Goal: Transaction & Acquisition: Purchase product/service

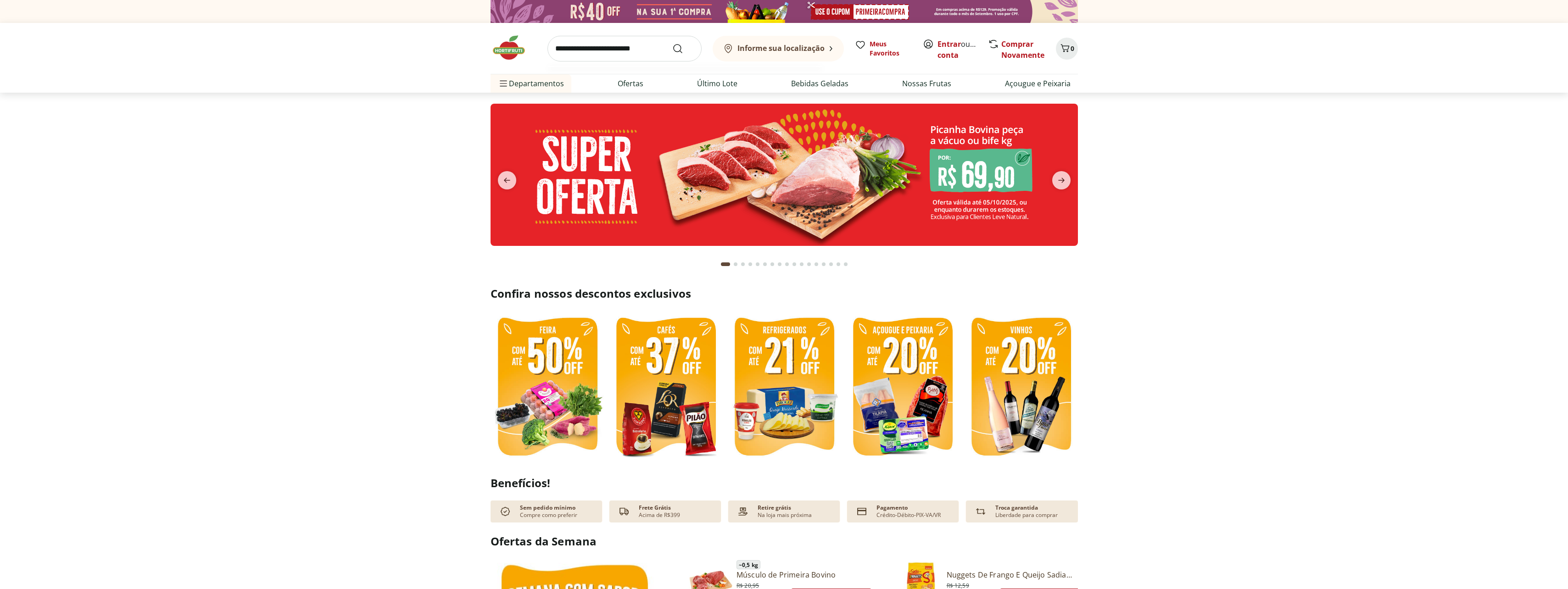
click at [600, 55] on input "search" at bounding box center [624, 49] width 154 height 26
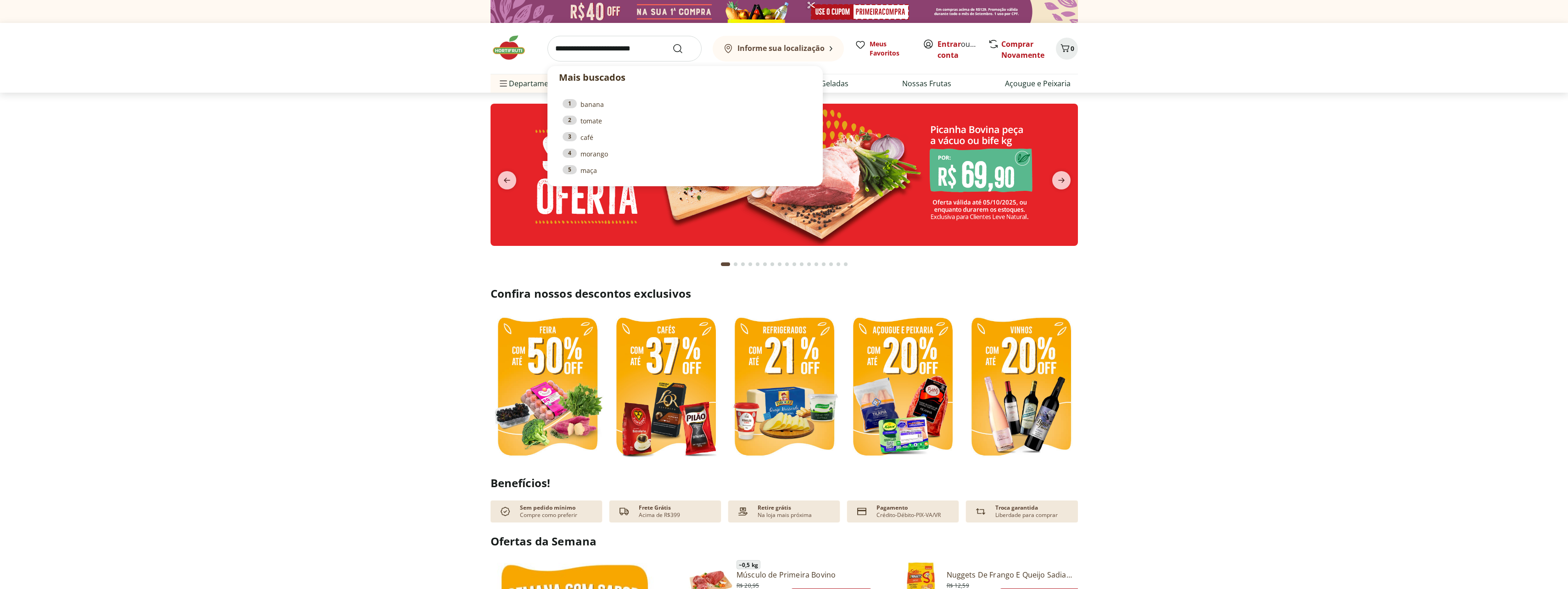
paste input "*******"
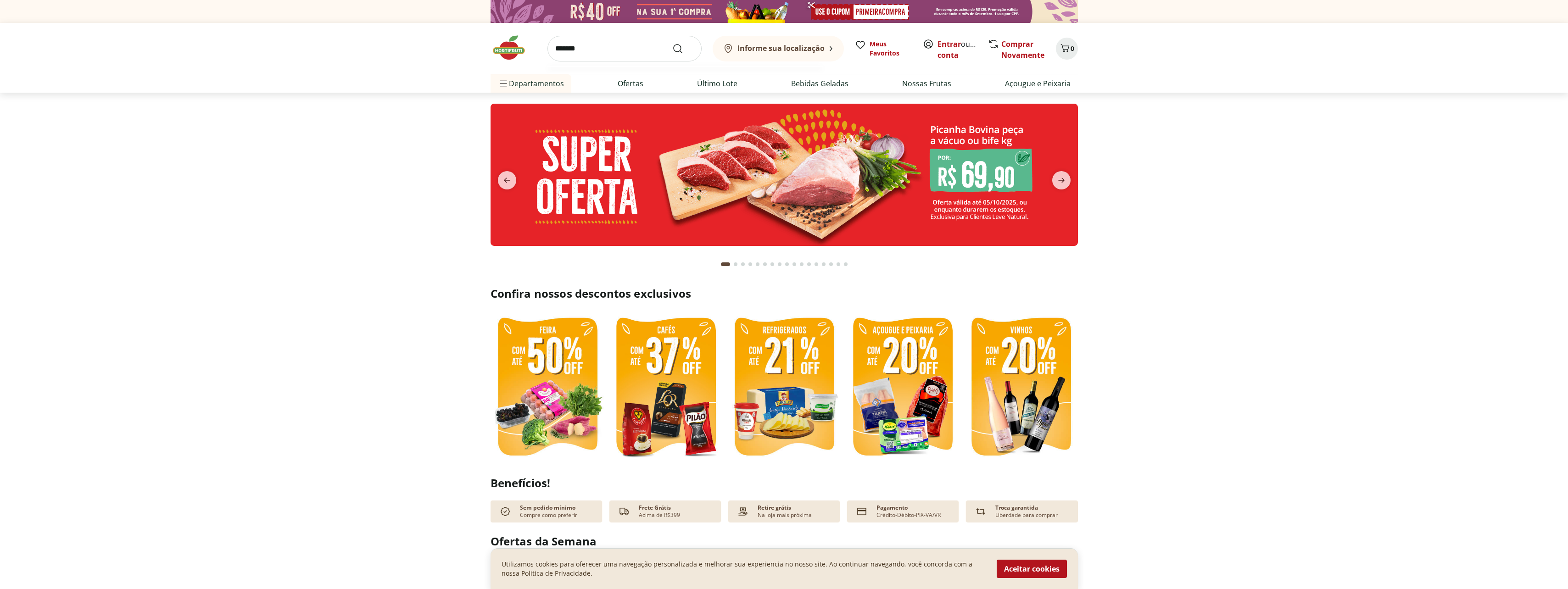
type input "*******"
click at [672, 43] on button "Submit Search" at bounding box center [683, 49] width 22 height 11
